Goal: Obtain resource: Obtain resource

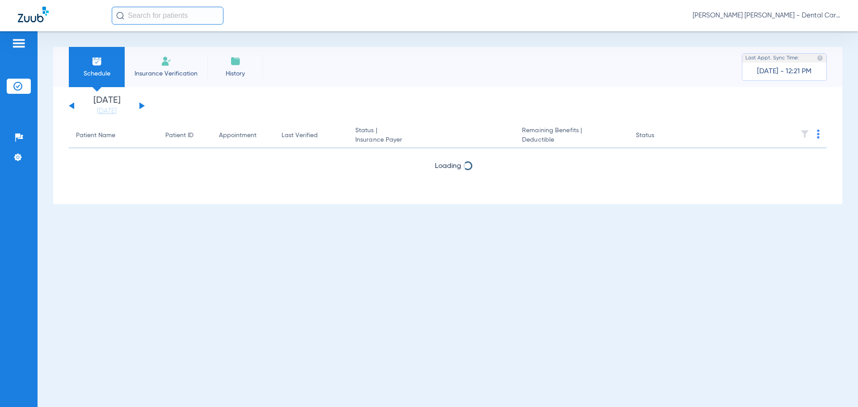
click at [138, 108] on div "[DATE] [DATE] [DATE] [DATE] [DATE] [DATE] [DATE] [DATE] [DATE] [DATE] [DATE] [D…" at bounding box center [107, 106] width 76 height 20
click at [141, 108] on button at bounding box center [141, 105] width 5 height 7
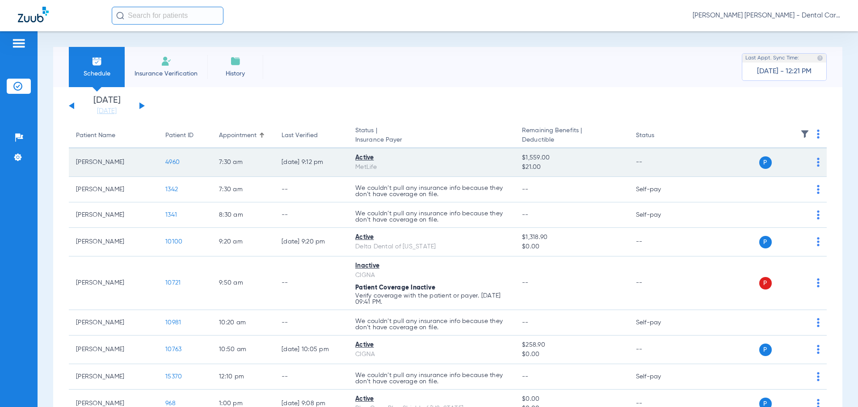
click at [366, 157] on div "Active" at bounding box center [431, 157] width 152 height 9
click at [169, 160] on span "4960" at bounding box center [172, 162] width 14 height 6
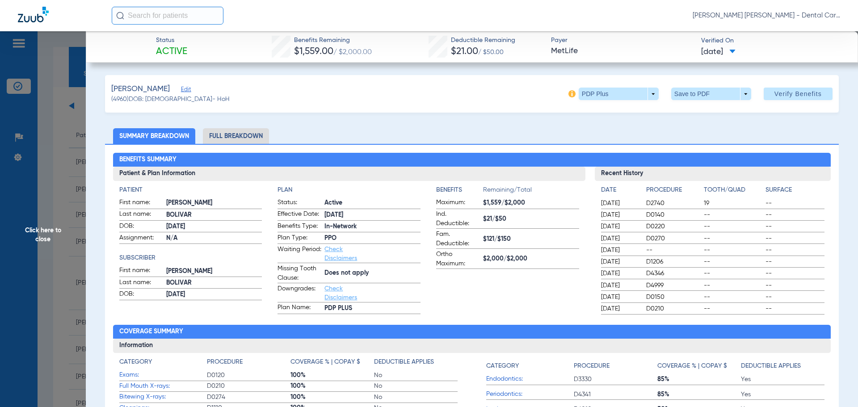
click at [249, 134] on li "Full Breakdown" at bounding box center [236, 136] width 66 height 16
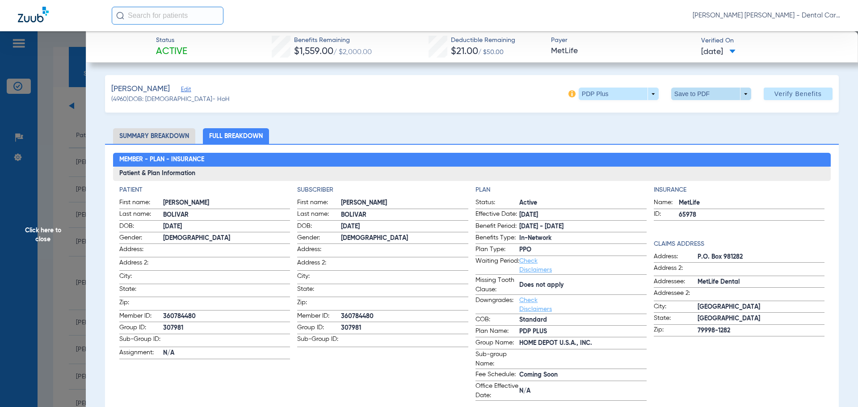
click at [717, 93] on span at bounding box center [711, 94] width 80 height 13
click at [698, 113] on span "Save to PDF" at bounding box center [707, 112] width 35 height 6
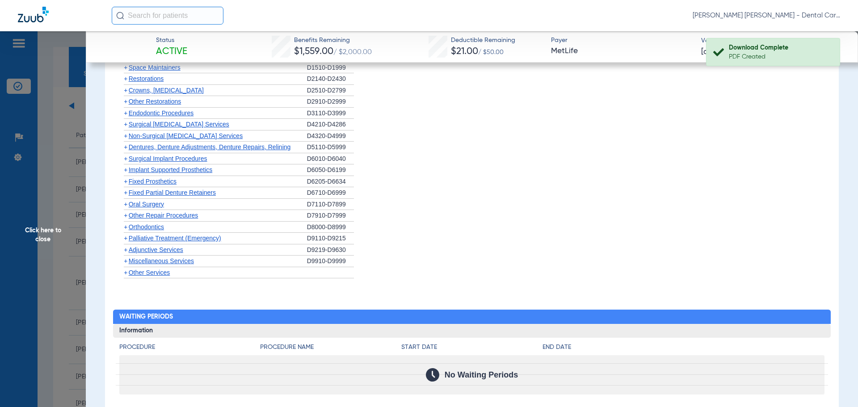
scroll to position [1117, 0]
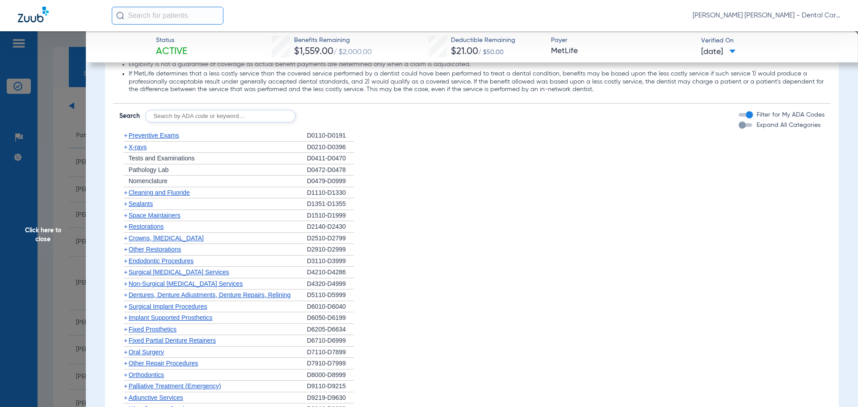
click at [39, 234] on span "Click here to close" at bounding box center [43, 234] width 86 height 407
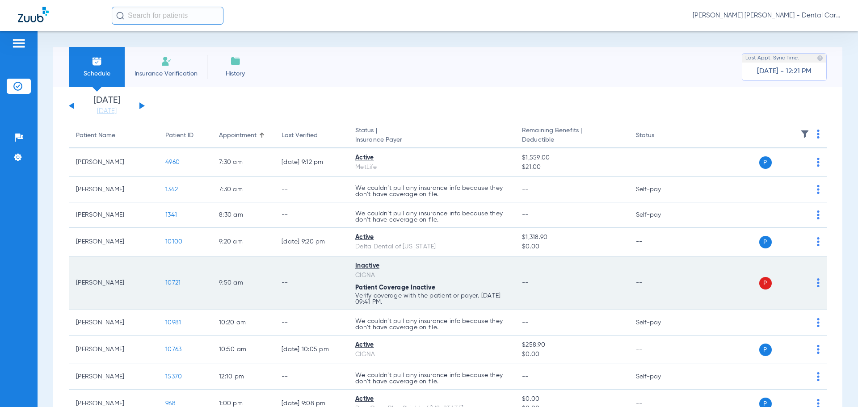
click at [175, 280] on span "10721" at bounding box center [172, 283] width 15 height 6
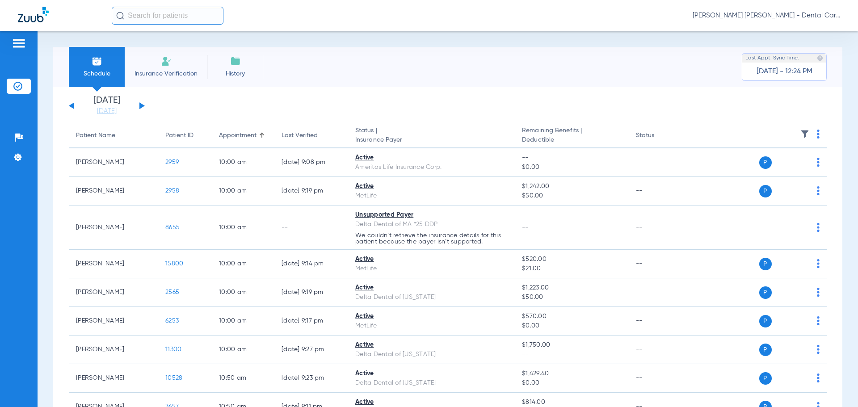
click at [134, 105] on div "[DATE] [DATE] [DATE] [DATE] [DATE] [DATE] [DATE] [DATE] [DATE] [DATE] [DATE] [D…" at bounding box center [107, 106] width 76 height 20
click at [139, 107] on div "[DATE] [DATE] [DATE] [DATE] [DATE] [DATE] [DATE] [DATE] [DATE] [DATE] [DATE] [D…" at bounding box center [107, 106] width 76 height 20
click at [139, 107] on button at bounding box center [141, 105] width 5 height 7
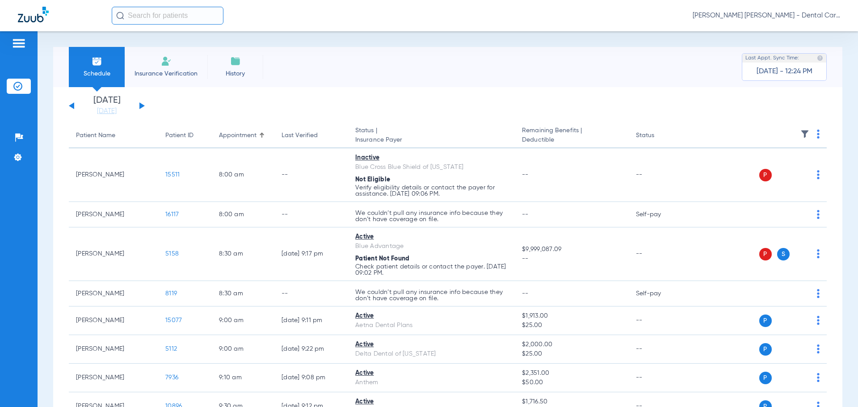
click at [139, 107] on button at bounding box center [141, 105] width 5 height 7
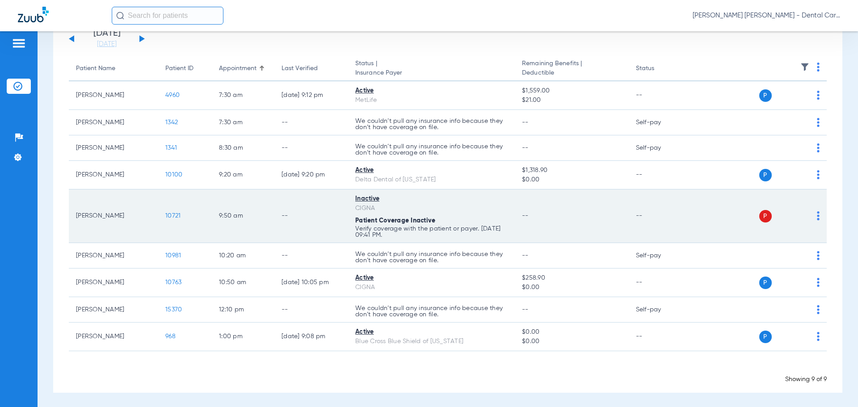
scroll to position [68, 0]
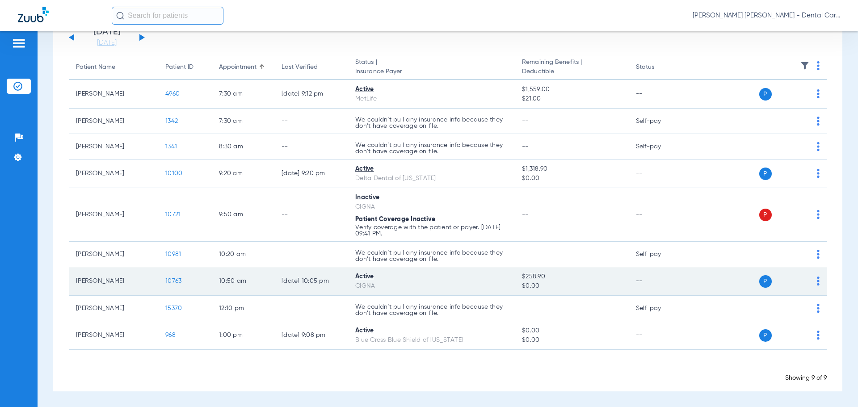
click at [171, 279] on span "10763" at bounding box center [173, 281] width 16 height 6
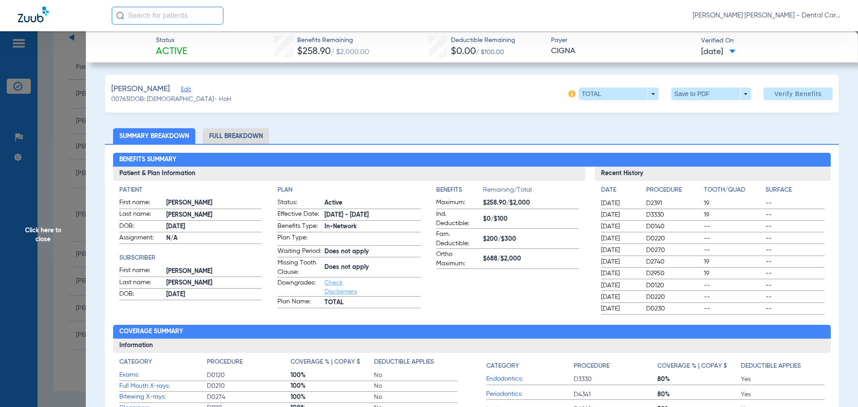
click at [238, 139] on li "Full Breakdown" at bounding box center [236, 136] width 66 height 16
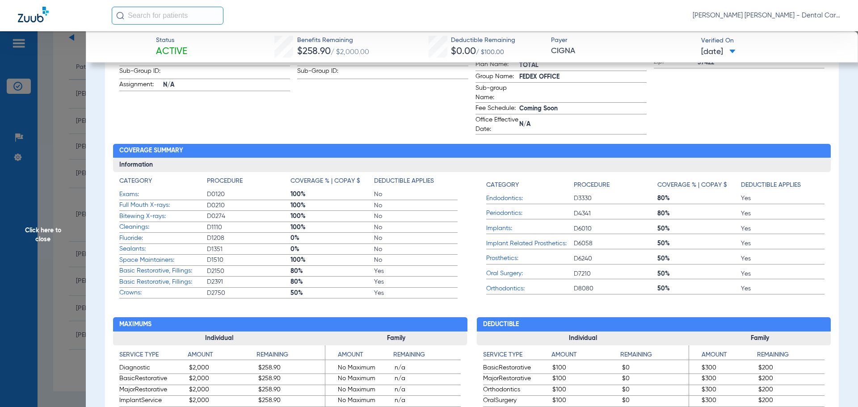
scroll to position [0, 0]
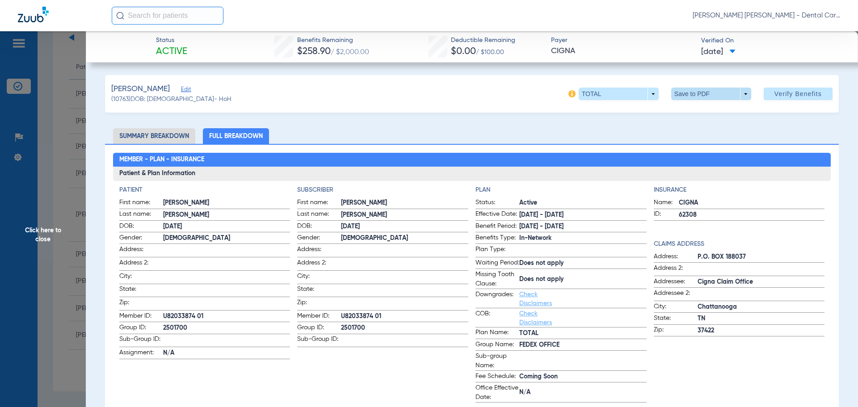
click at [700, 89] on span at bounding box center [710, 93] width 21 height 21
click at [704, 113] on span "Save to PDF" at bounding box center [707, 112] width 35 height 6
